Goal: Navigation & Orientation: Find specific page/section

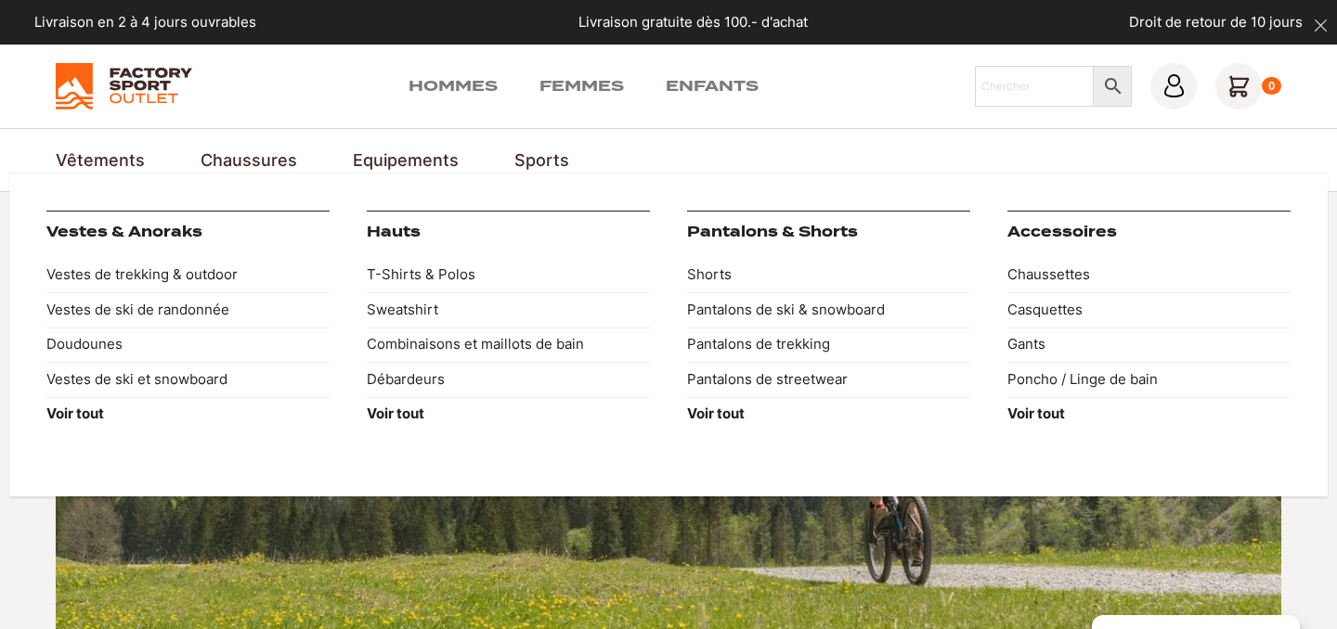
click at [95, 162] on link "Vêtements" at bounding box center [100, 160] width 89 height 25
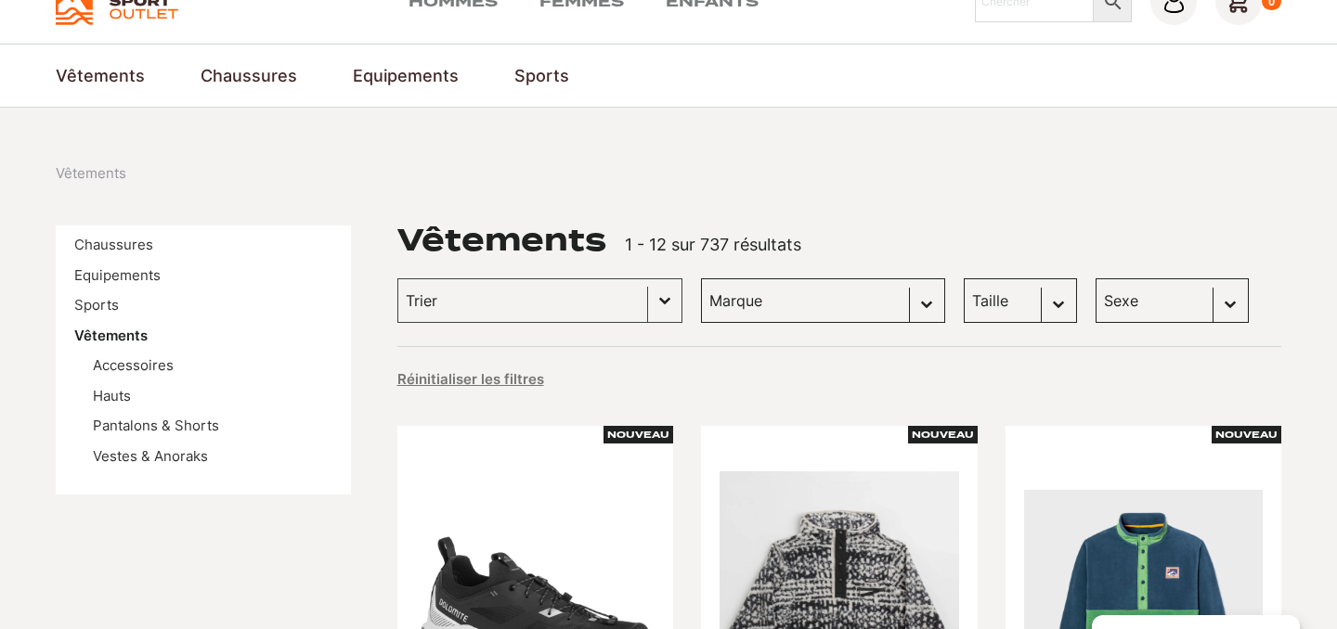
scroll to position [71, 0]
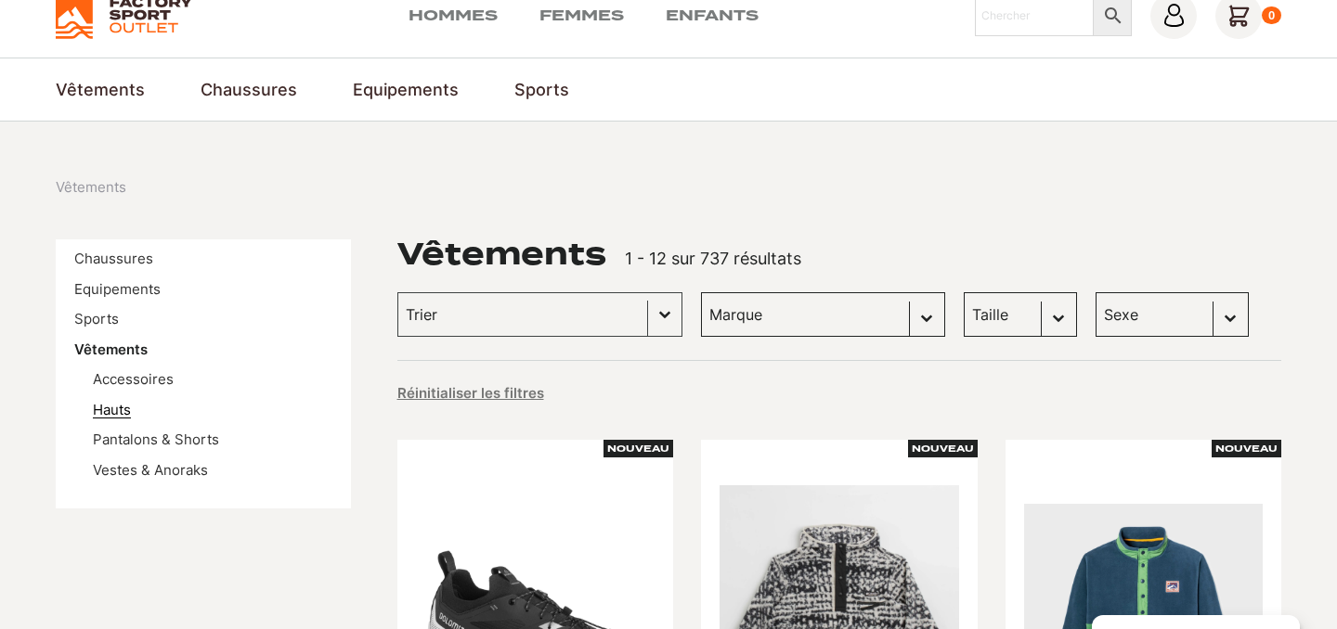
click at [115, 415] on link "Hauts" at bounding box center [112, 410] width 38 height 18
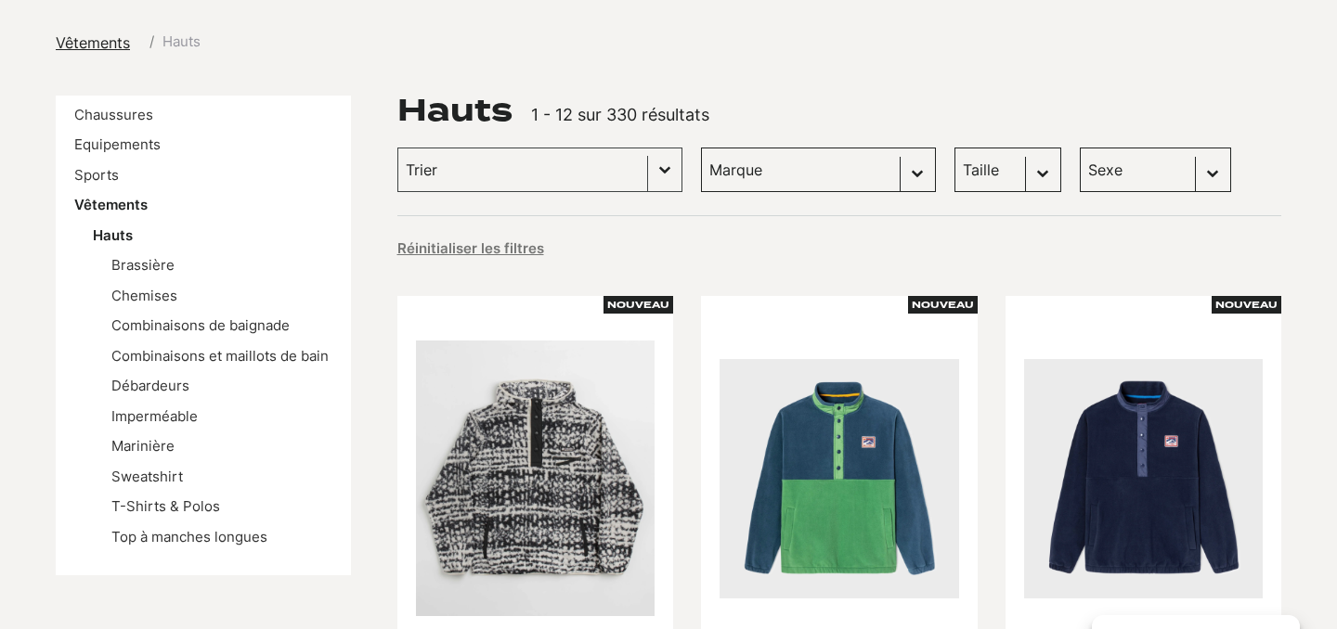
scroll to position [258, 0]
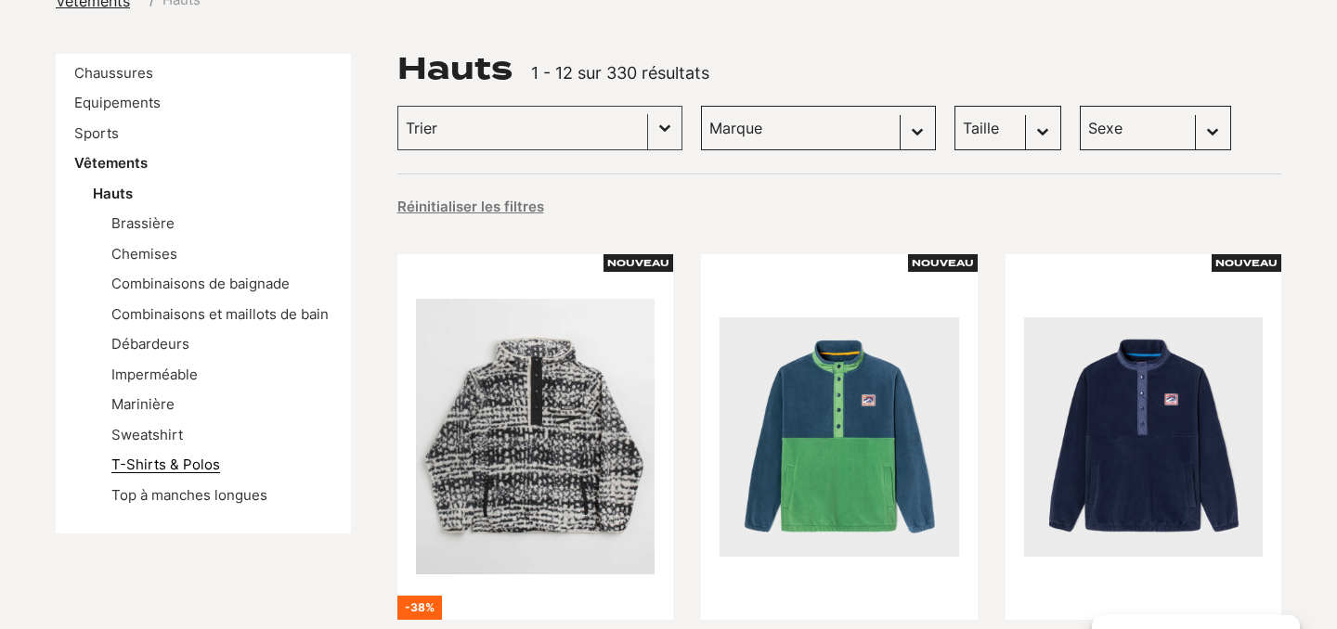
click at [148, 464] on link "T-Shirts & Polos" at bounding box center [165, 465] width 109 height 18
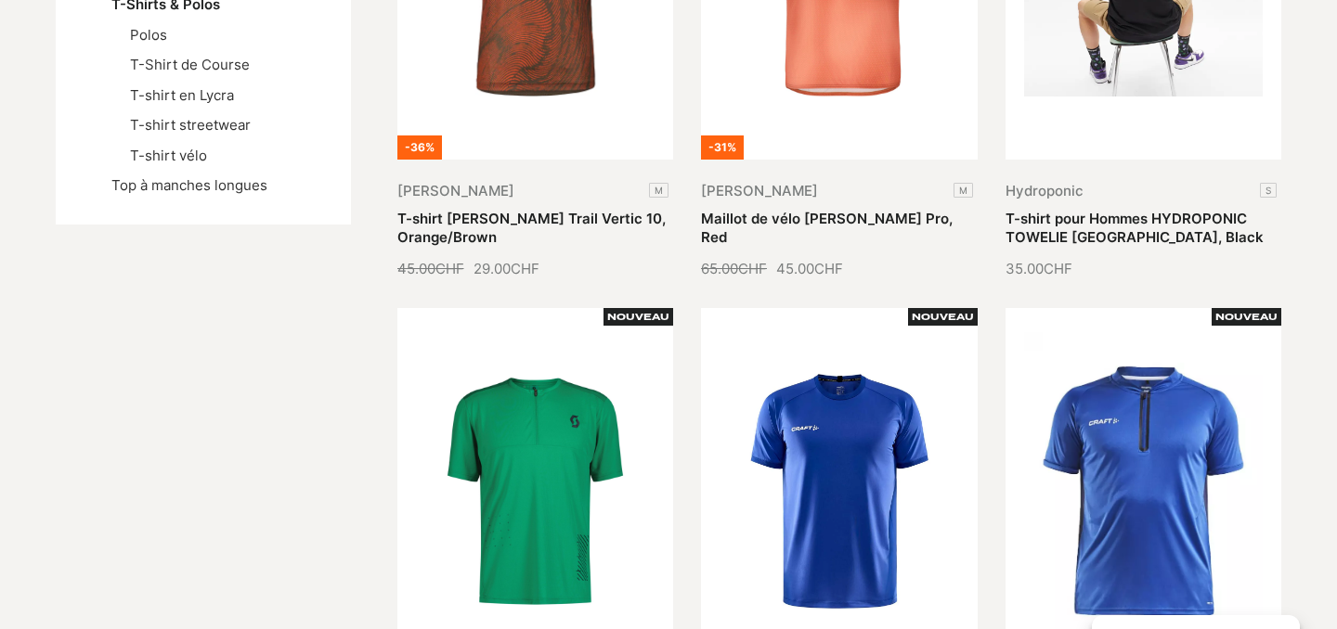
scroll to position [691, 0]
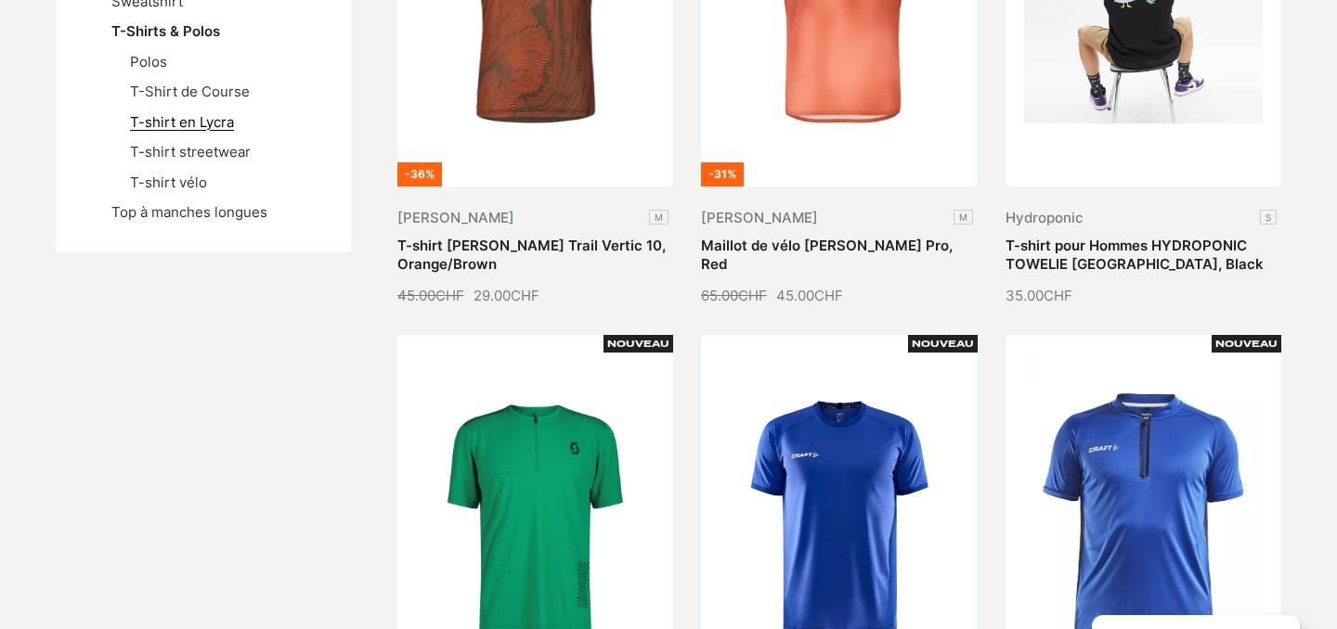
click at [178, 124] on link "T-shirt en Lycra" at bounding box center [182, 122] width 104 height 18
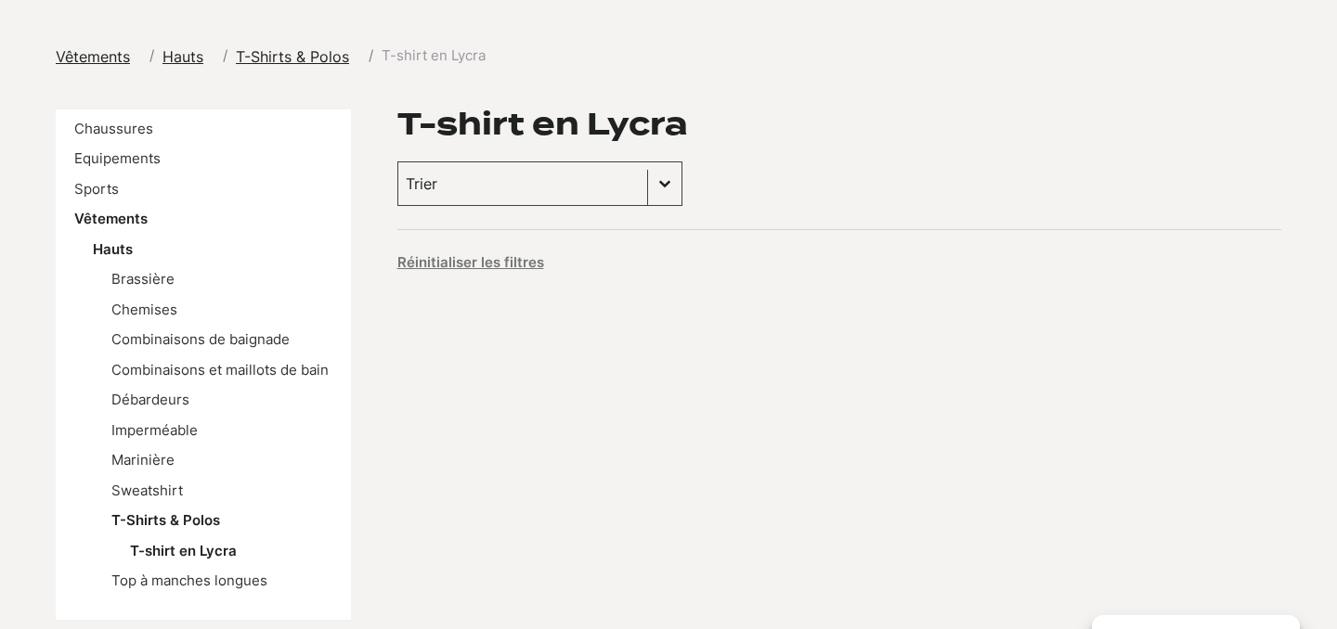
scroll to position [222, 0]
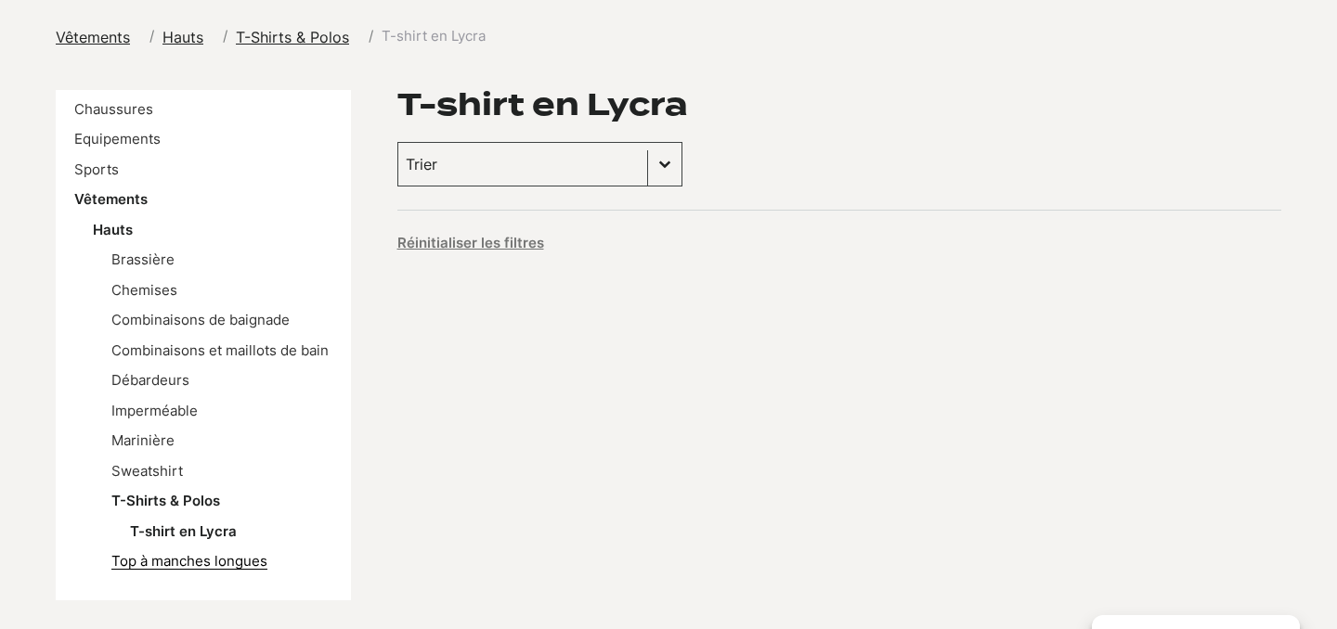
click at [178, 561] on link "Top à manches longues" at bounding box center [189, 561] width 156 height 18
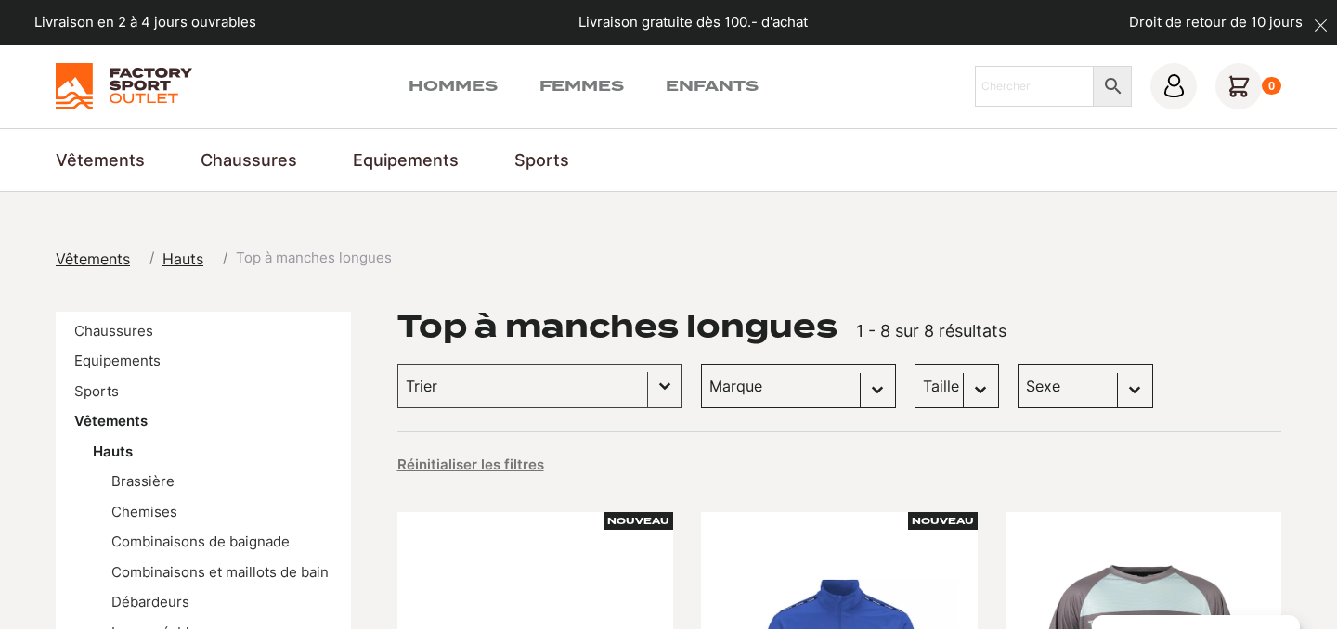
click at [123, 339] on li "Chaussures" at bounding box center [203, 331] width 258 height 21
click at [123, 327] on link "Chaussures" at bounding box center [113, 331] width 79 height 18
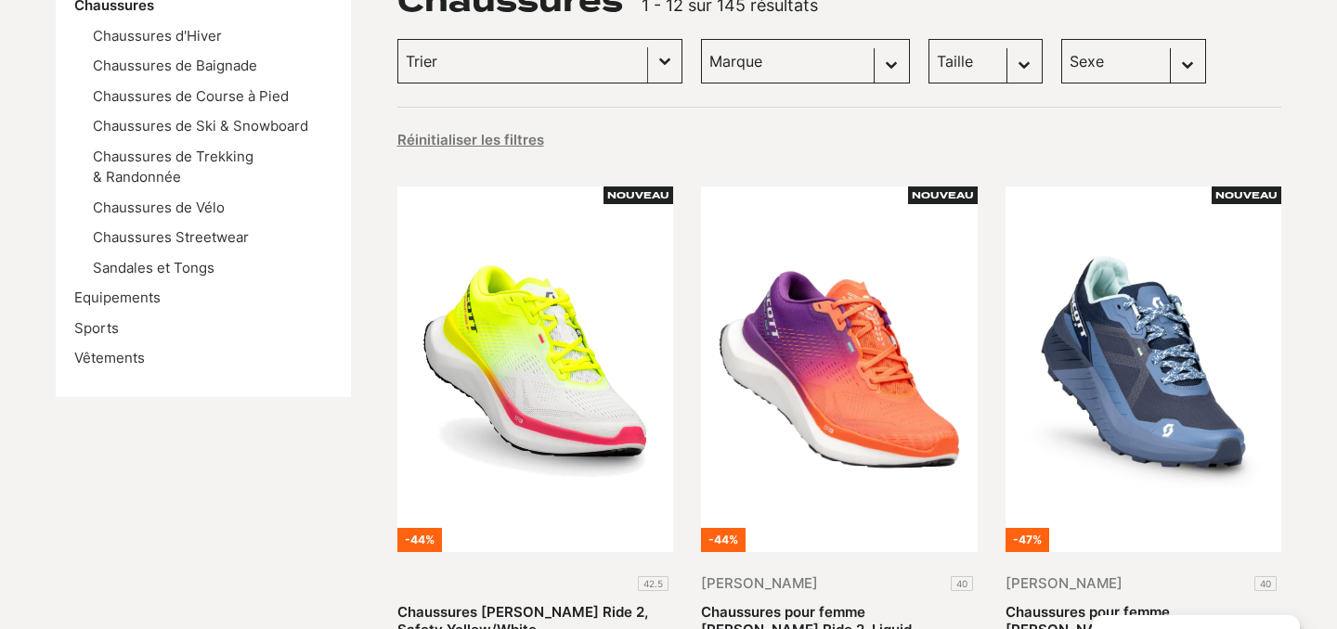
scroll to position [381, 0]
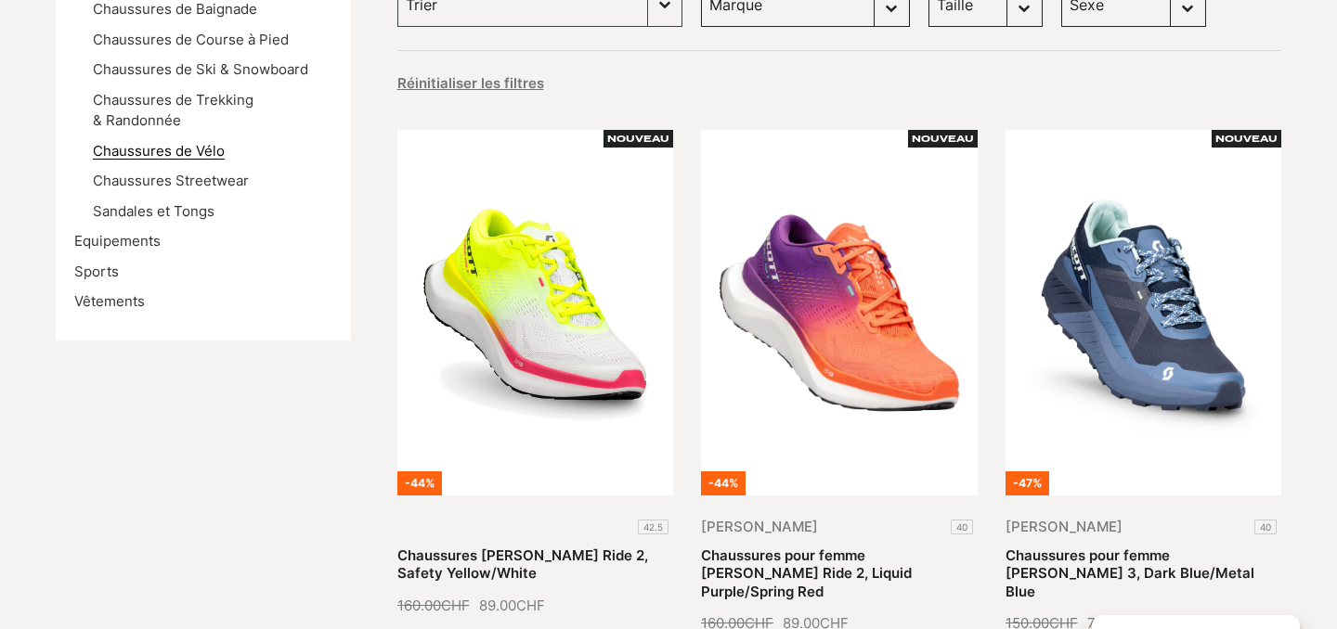
click at [185, 150] on link "Chaussures de Vélo" at bounding box center [159, 151] width 132 height 18
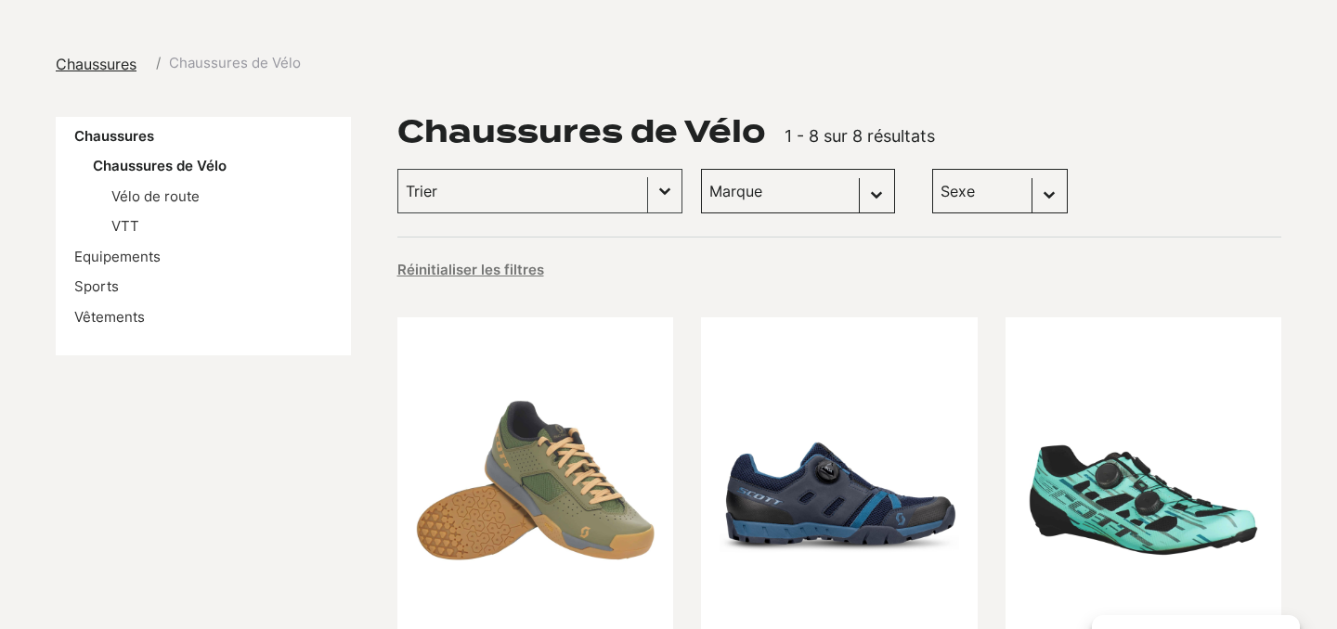
scroll to position [189, 0]
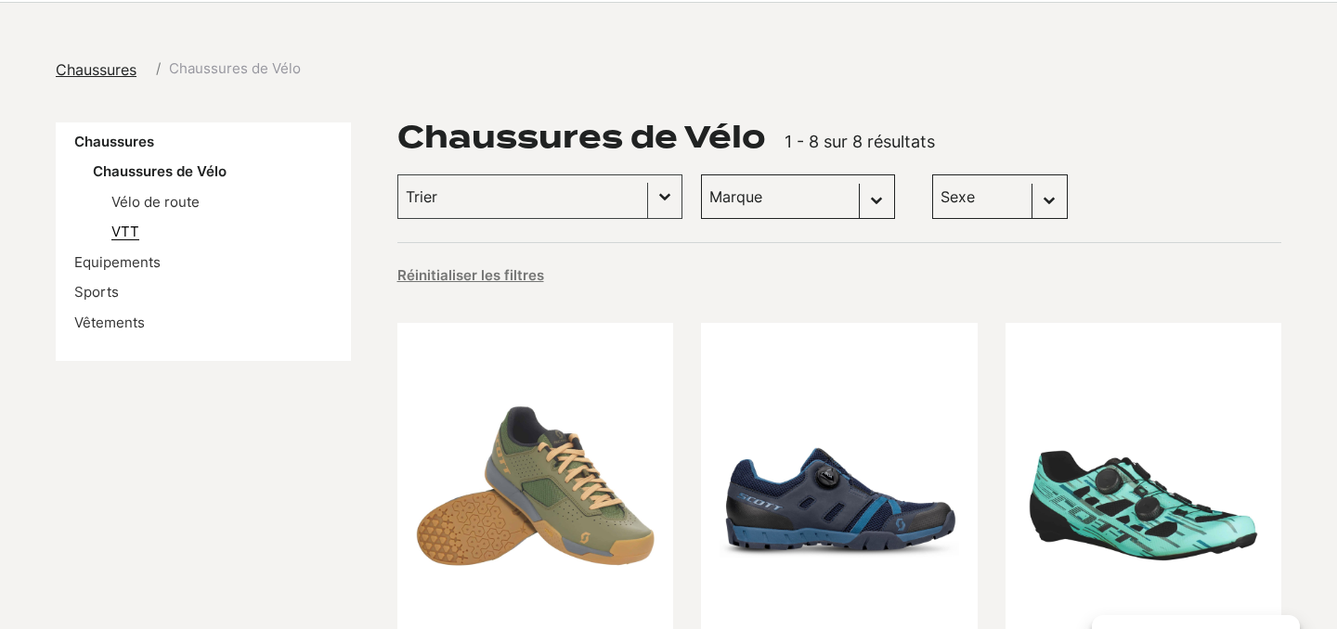
click at [133, 230] on link "VTT" at bounding box center [125, 232] width 28 height 18
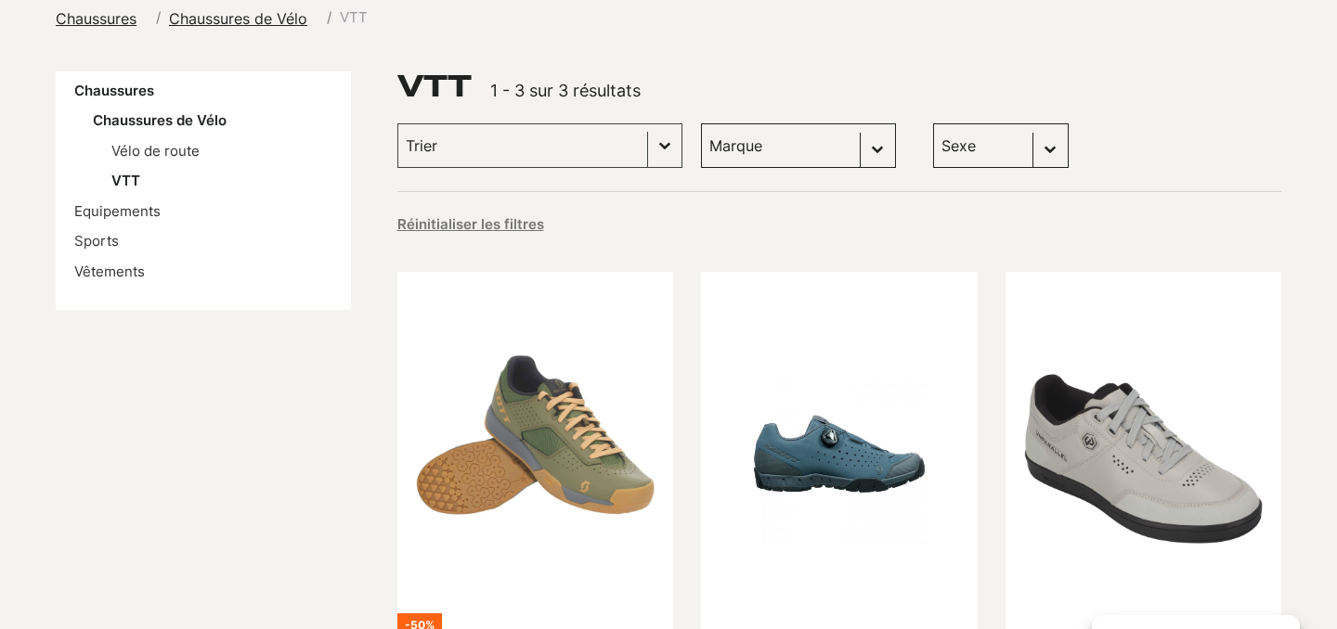
scroll to position [239, 0]
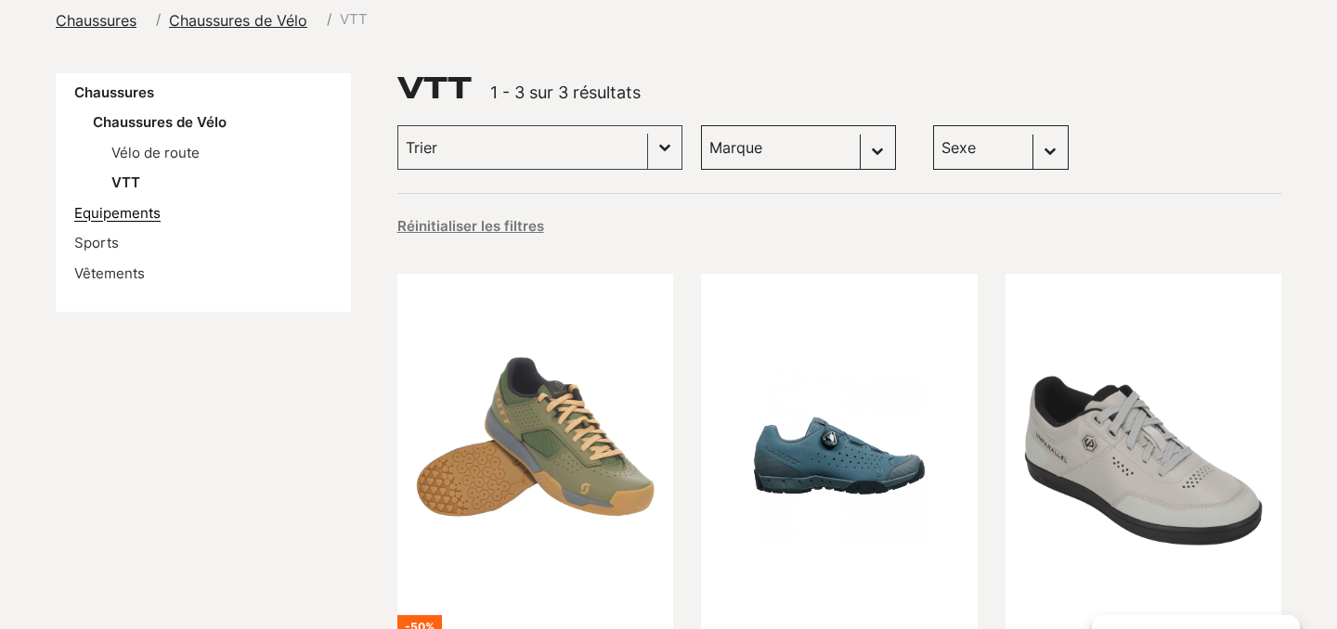
click at [131, 214] on link "Equipements" at bounding box center [117, 213] width 86 height 18
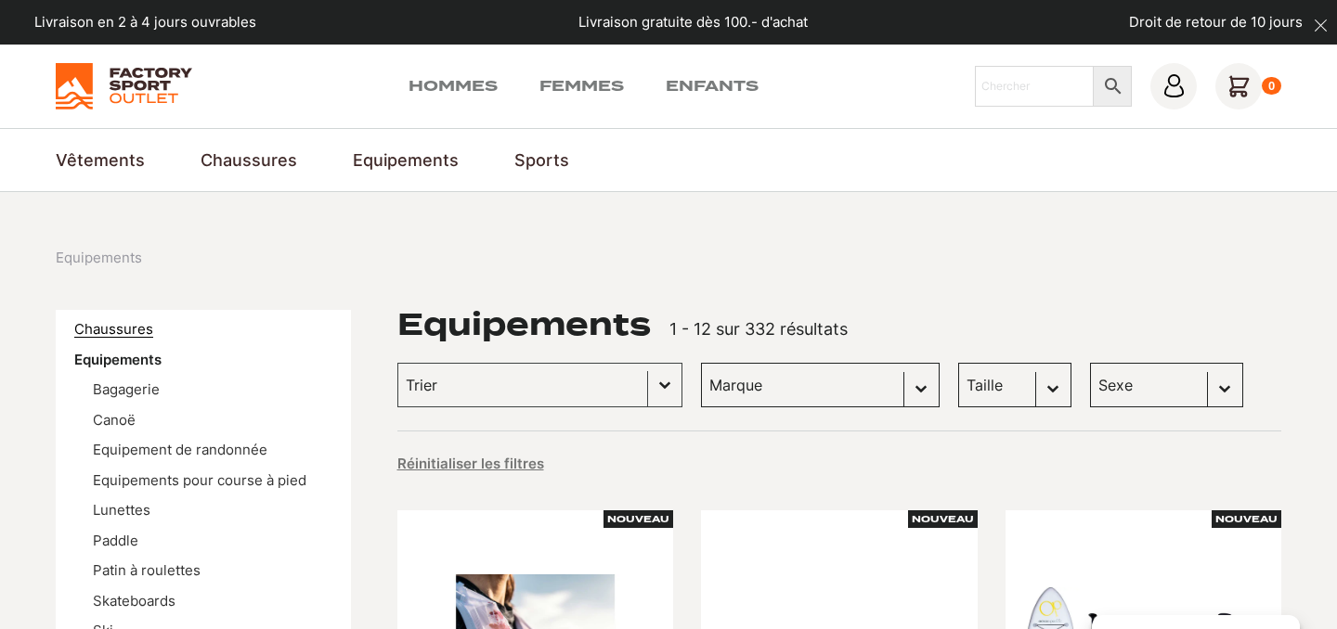
click at [100, 330] on link "Chaussures" at bounding box center [113, 329] width 79 height 18
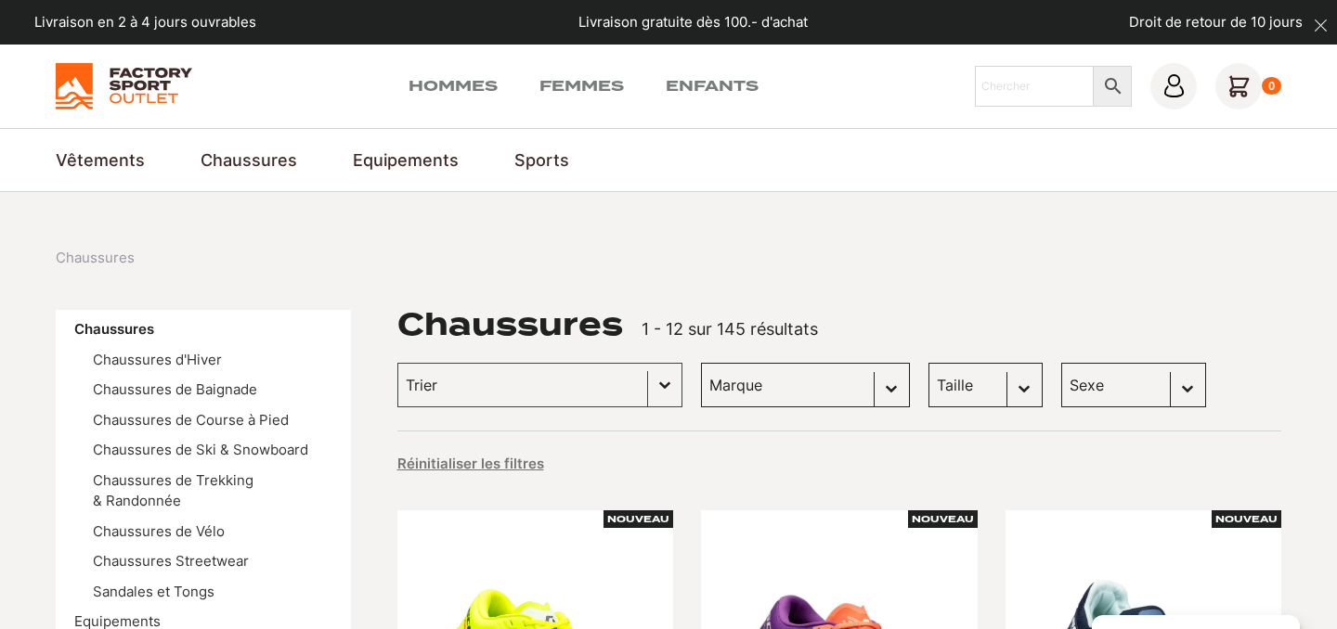
scroll to position [38, 0]
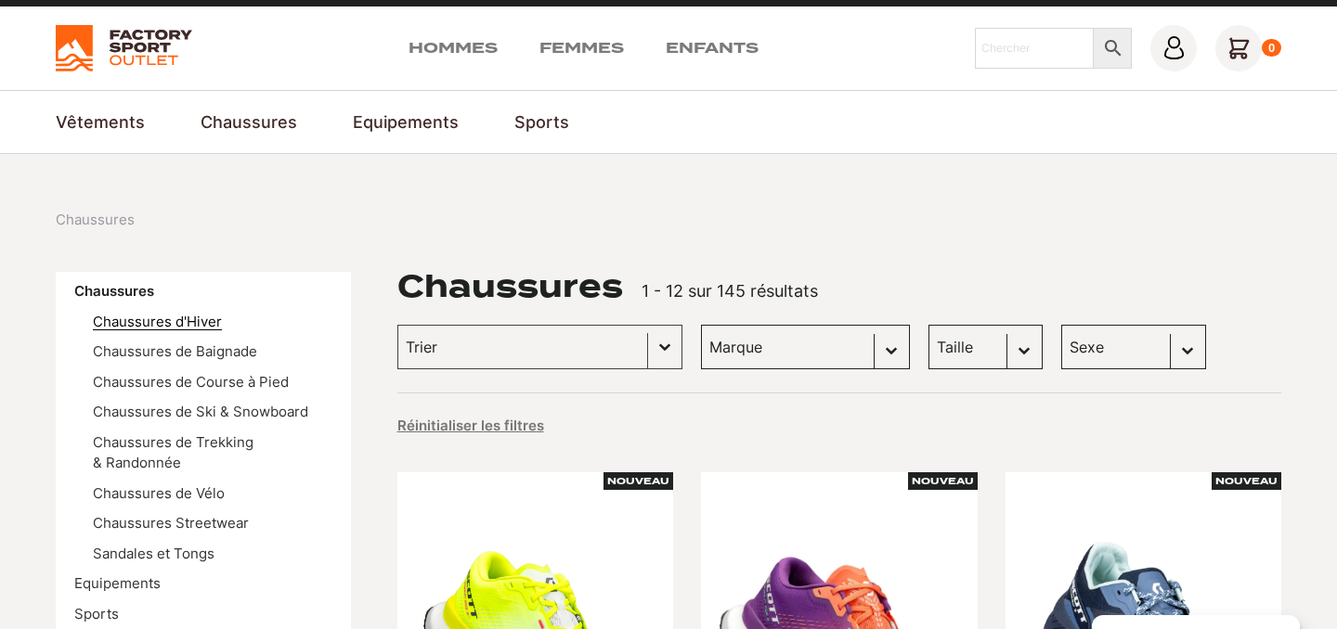
click at [171, 323] on link "Chaussures d'Hiver" at bounding box center [157, 322] width 129 height 18
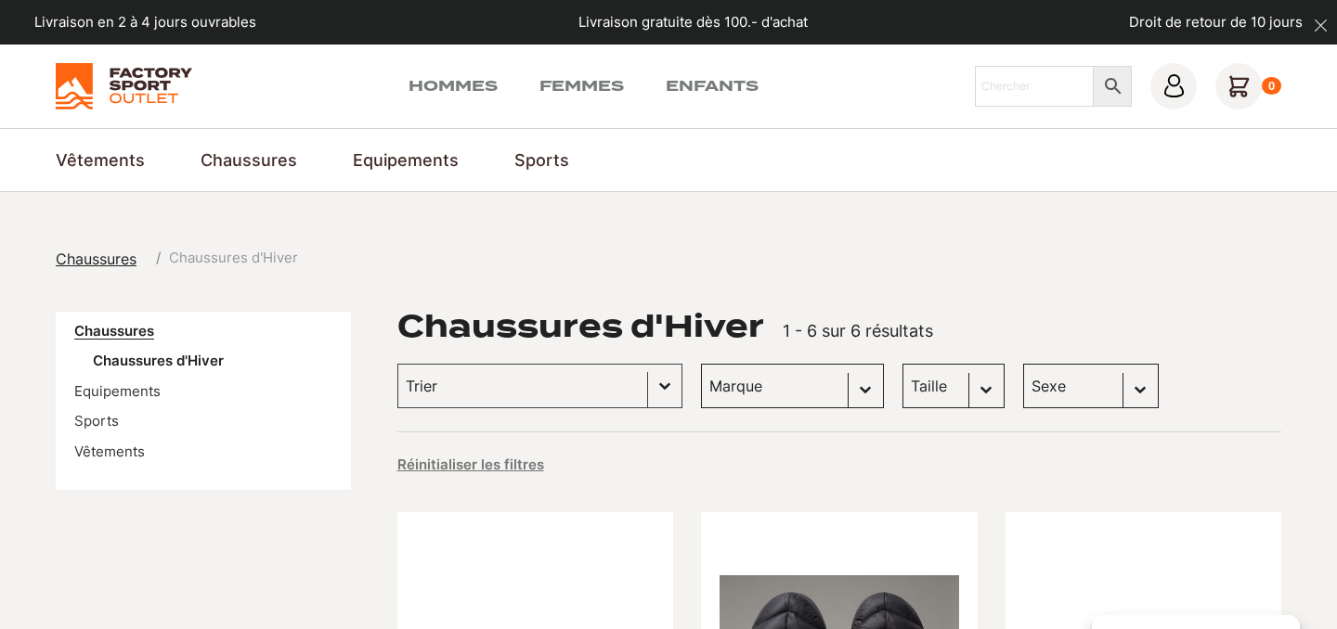
click at [126, 329] on link "Chaussures" at bounding box center [114, 331] width 80 height 18
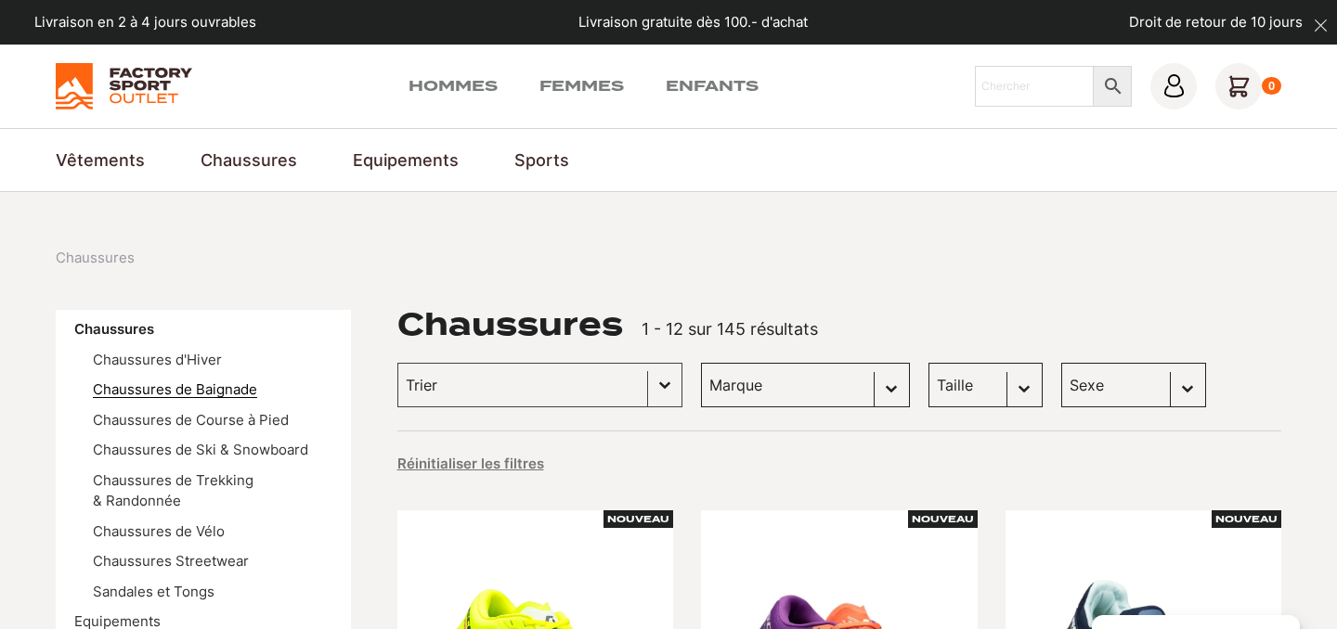
click at [149, 394] on link "Chaussures de Baignade" at bounding box center [175, 390] width 164 height 18
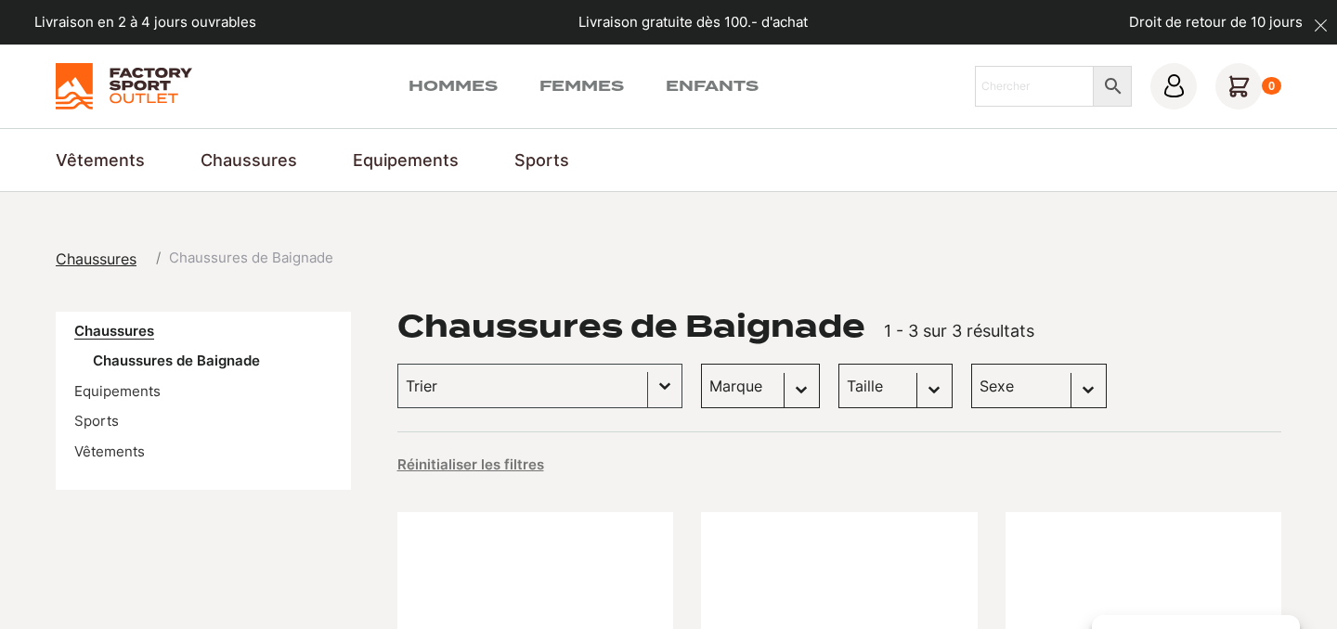
click at [114, 325] on link "Chaussures" at bounding box center [114, 331] width 80 height 18
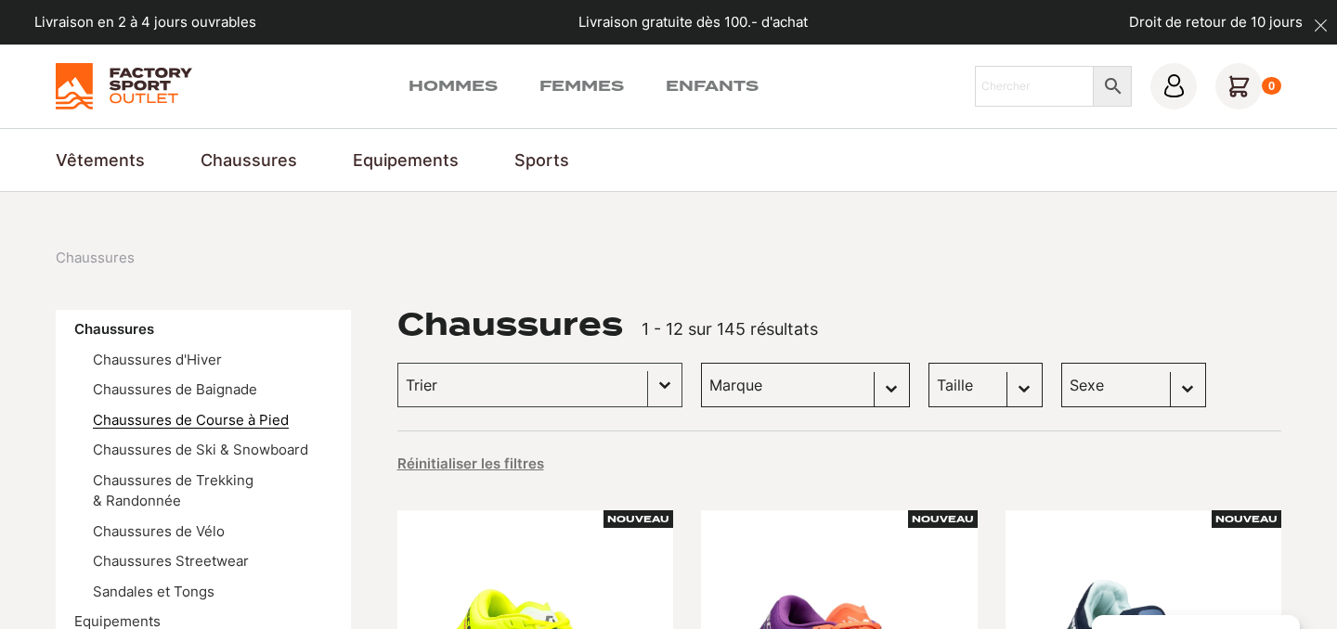
click at [120, 423] on link "Chaussures de Course à Pied" at bounding box center [191, 420] width 196 height 18
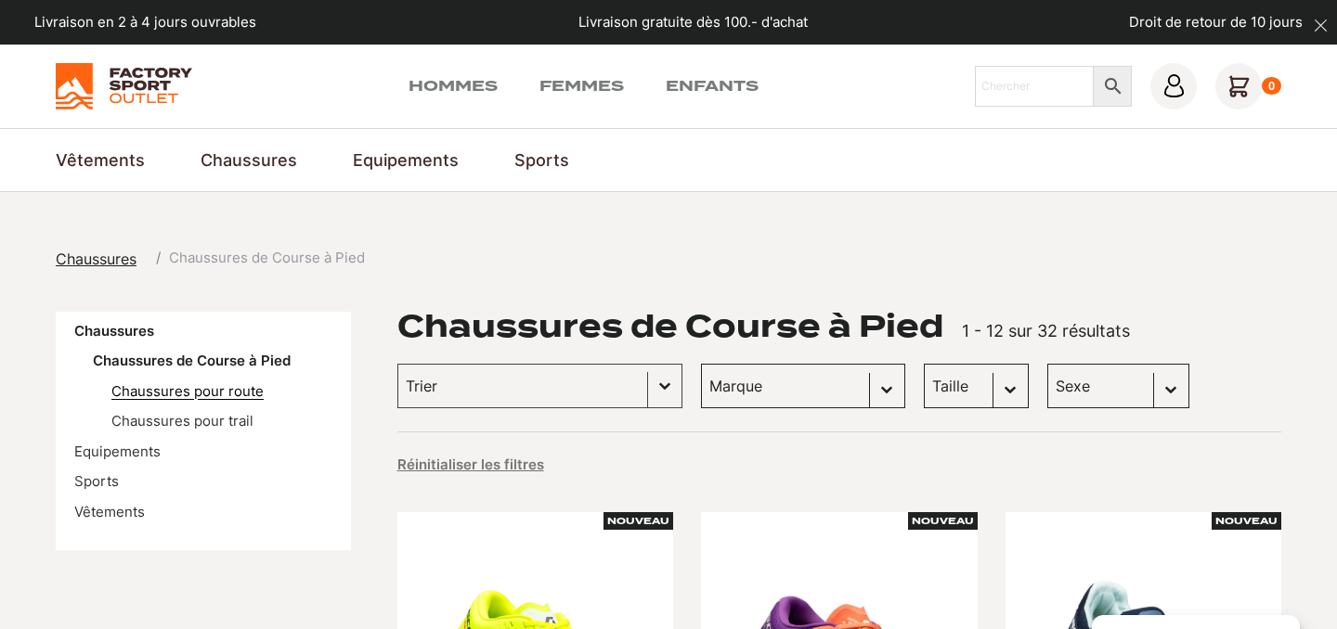
click at [187, 393] on link "Chaussures pour route" at bounding box center [187, 391] width 152 height 18
